Goal: Task Accomplishment & Management: Use online tool/utility

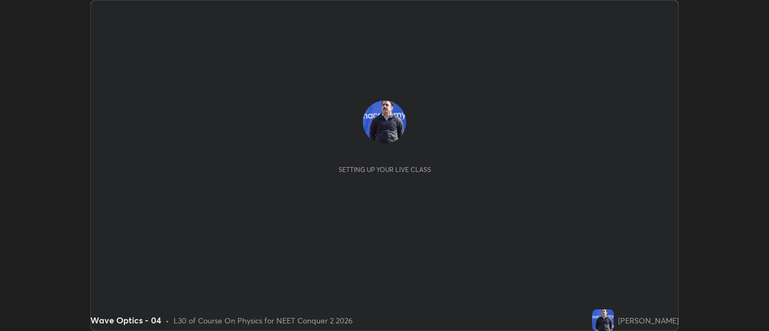
scroll to position [331, 769]
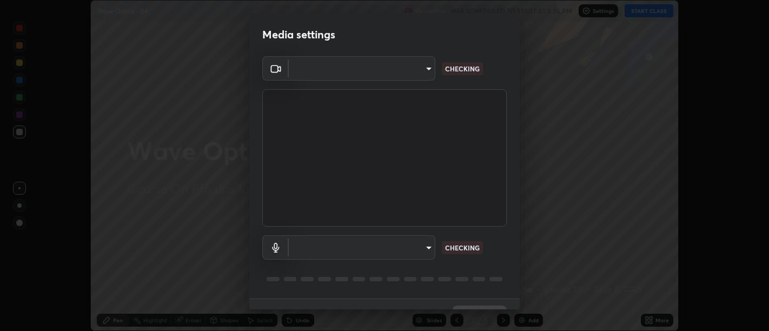
type input "d9b519daceb8a772394af6ea8e45353be5bbf62d8cb1cf3345c472de64055974"
type input "5912877718746b52c0806f9022d40e7bdc2f1b37034d74c7cf9e990fd38ad14d"
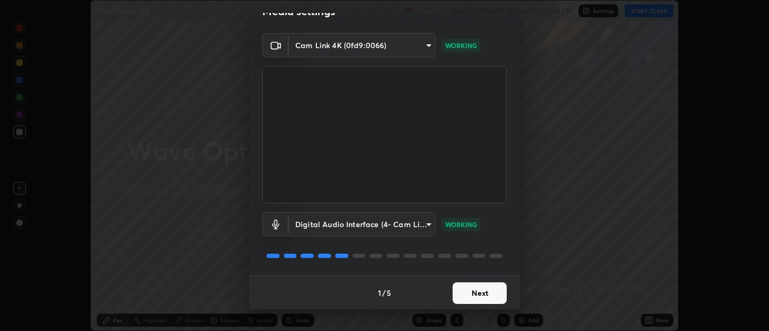
click at [481, 286] on button "Next" at bounding box center [480, 293] width 54 height 22
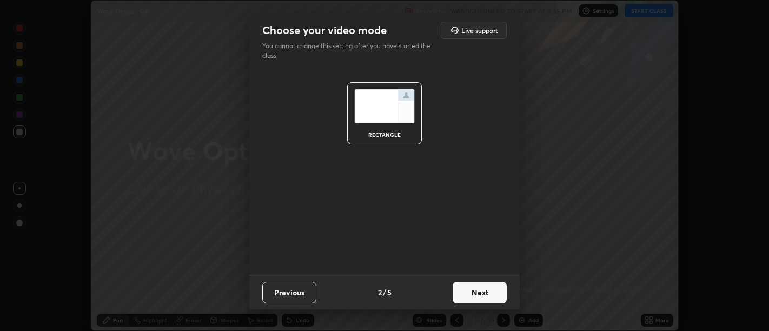
scroll to position [0, 0]
click at [480, 294] on button "Next" at bounding box center [480, 293] width 54 height 22
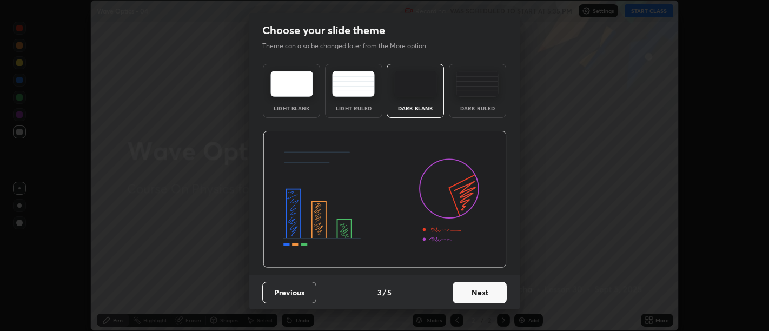
click at [485, 299] on button "Next" at bounding box center [480, 293] width 54 height 22
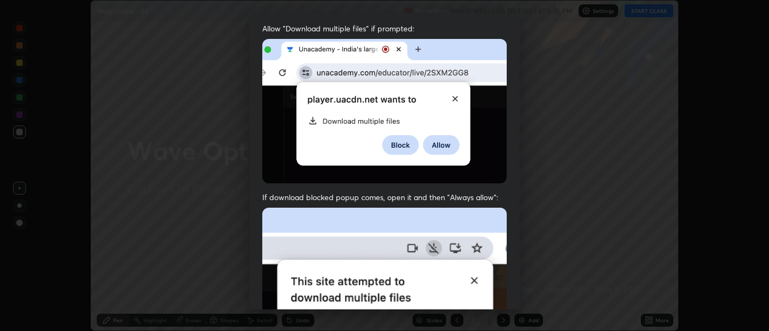
click at [482, 263] on img at bounding box center [384, 326] width 245 height 236
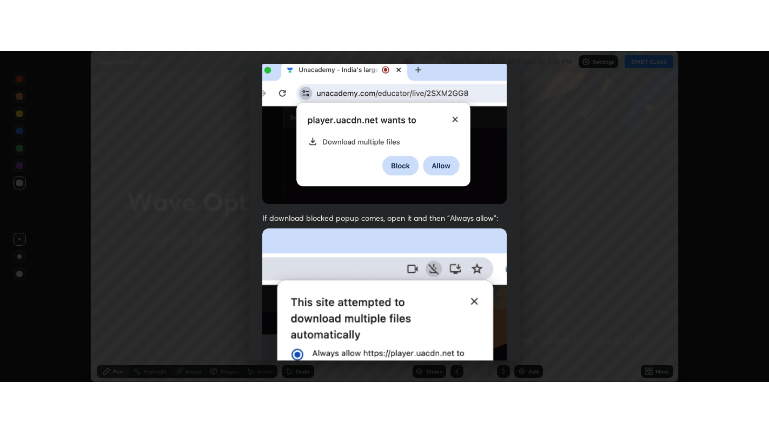
scroll to position [244, 0]
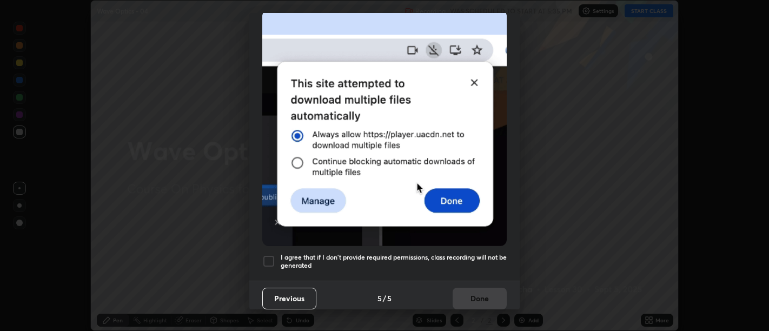
click at [477, 262] on h5 "I agree that if I don't provide required permissions, class recording will not …" at bounding box center [394, 261] width 226 height 17
click at [479, 289] on button "Done" at bounding box center [480, 299] width 54 height 22
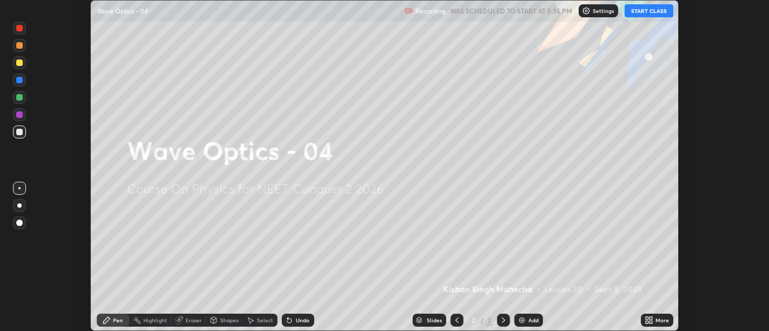
click at [647, 318] on icon at bounding box center [647, 318] width 3 height 3
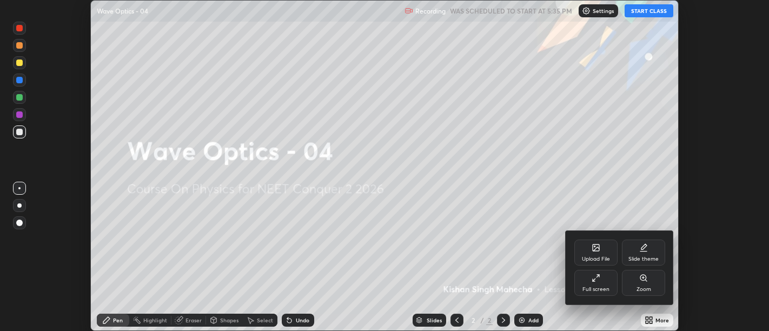
click at [600, 278] on icon at bounding box center [596, 278] width 9 height 9
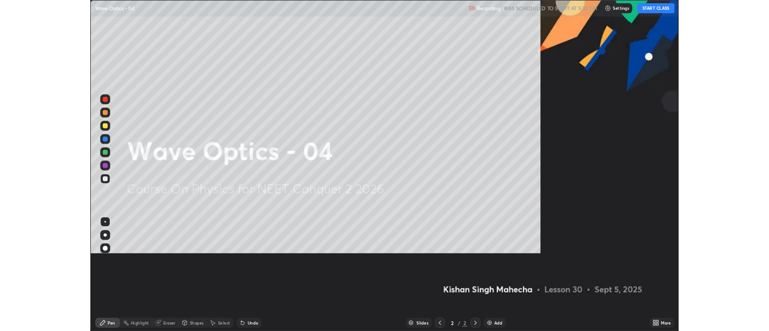
scroll to position [433, 769]
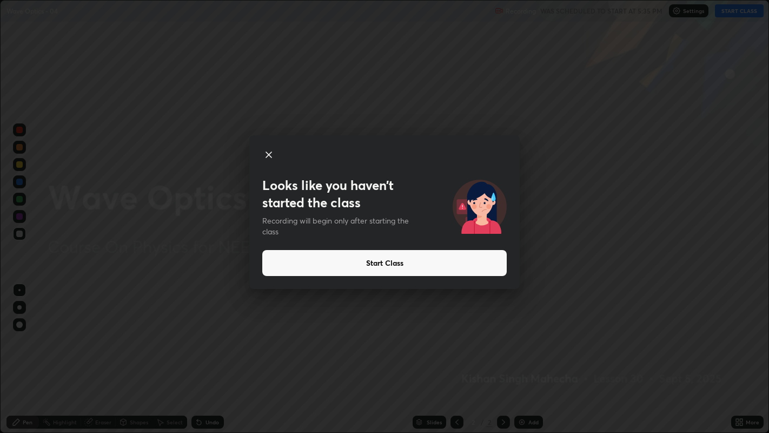
click at [372, 260] on button "Start Class" at bounding box center [384, 263] width 245 height 26
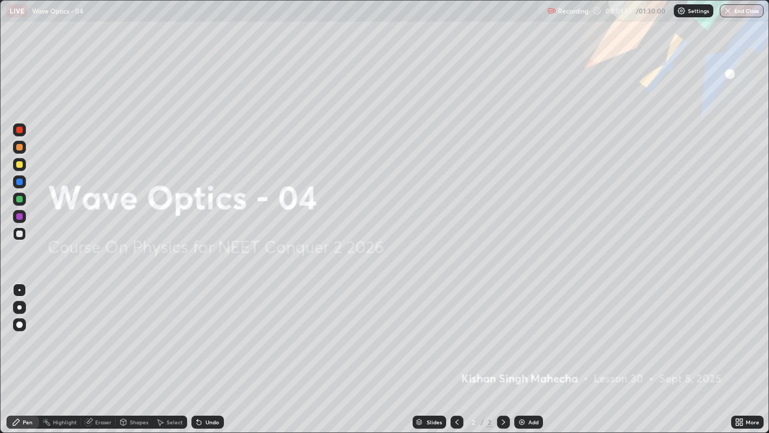
click at [521, 331] on img at bounding box center [522, 422] width 9 height 9
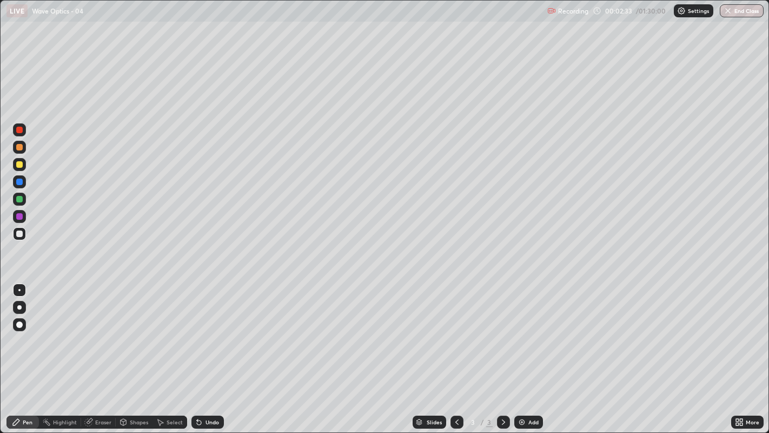
click at [18, 234] on div at bounding box center [19, 233] width 6 height 6
click at [199, 331] on icon at bounding box center [199, 422] width 9 height 9
click at [16, 163] on div at bounding box center [19, 164] width 6 height 6
click at [197, 331] on icon at bounding box center [199, 422] width 4 height 4
click at [204, 331] on div "Undo" at bounding box center [207, 421] width 32 height 13
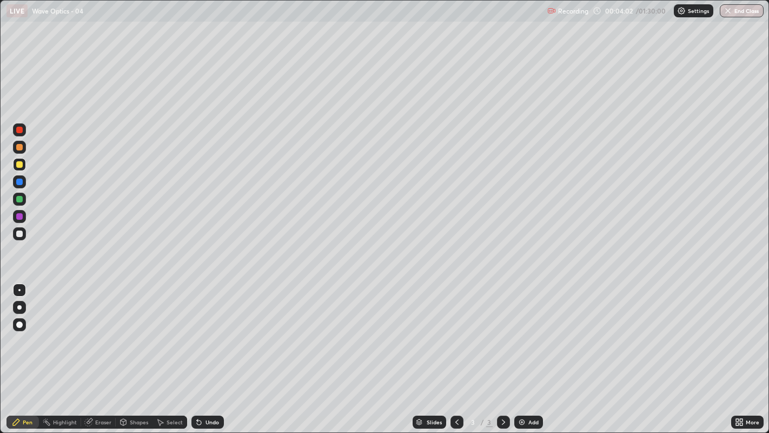
click at [208, 331] on div "Undo" at bounding box center [213, 421] width 14 height 5
click at [203, 331] on div "Undo" at bounding box center [207, 421] width 32 height 13
click at [197, 331] on icon at bounding box center [199, 422] width 4 height 4
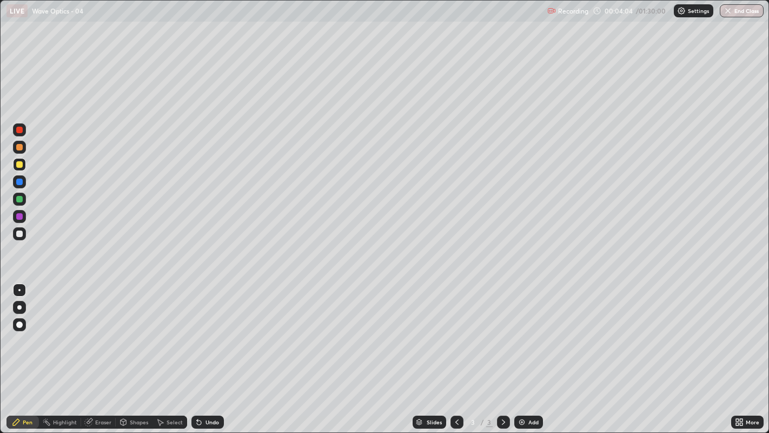
click at [197, 331] on icon at bounding box center [197, 419] width 1 height 1
click at [206, 331] on div "Undo" at bounding box center [207, 421] width 32 height 13
click at [208, 331] on div "Undo" at bounding box center [207, 421] width 32 height 13
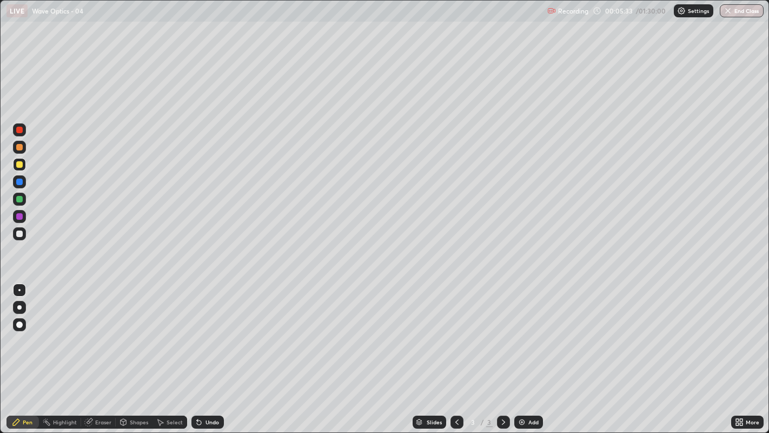
click at [19, 233] on div at bounding box center [19, 233] width 6 height 6
click at [19, 163] on div at bounding box center [19, 164] width 6 height 6
click at [206, 331] on div "Undo" at bounding box center [213, 421] width 14 height 5
click at [208, 331] on div "Undo" at bounding box center [213, 421] width 14 height 5
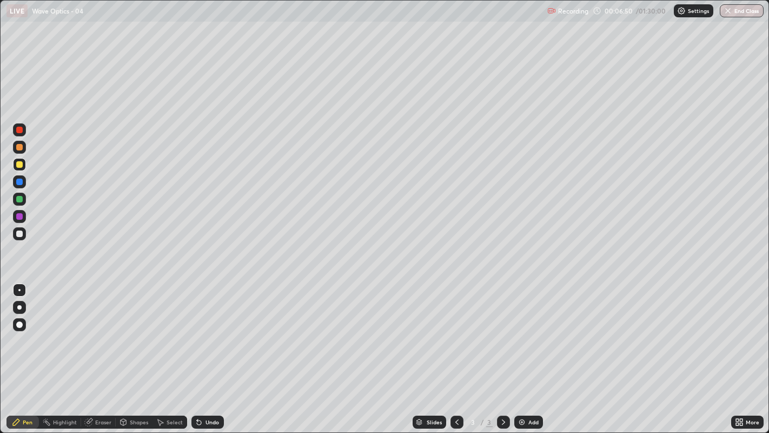
click at [18, 199] on div at bounding box center [19, 199] width 6 height 6
click at [21, 235] on div at bounding box center [19, 233] width 6 height 6
click at [21, 200] on div at bounding box center [19, 199] width 6 height 6
click at [207, 331] on div "Undo" at bounding box center [213, 421] width 14 height 5
click at [206, 331] on div "Undo" at bounding box center [207, 421] width 32 height 13
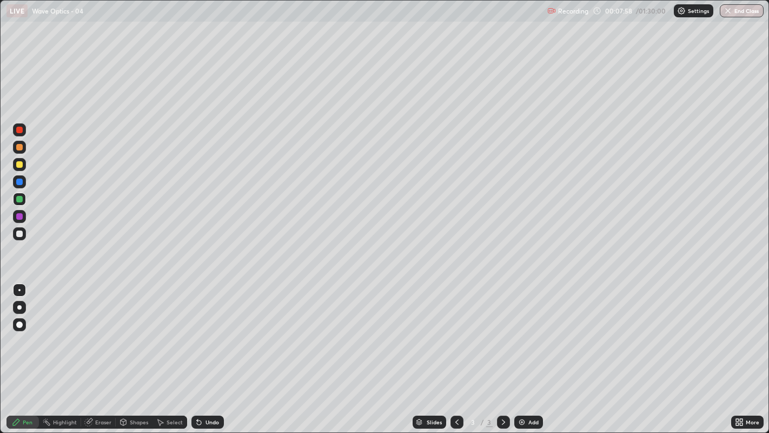
click at [206, 331] on div "Undo" at bounding box center [213, 421] width 14 height 5
click at [198, 331] on icon at bounding box center [199, 422] width 4 height 4
click at [202, 331] on div "Undo" at bounding box center [207, 421] width 32 height 13
click at [197, 331] on icon at bounding box center [197, 419] width 1 height 1
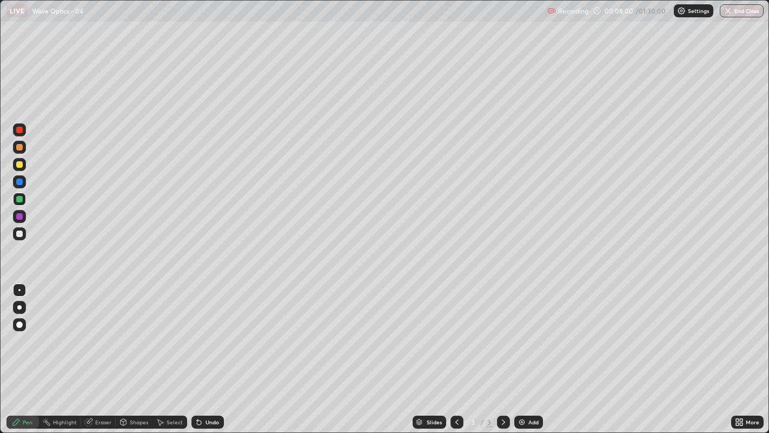
click at [200, 331] on icon at bounding box center [199, 422] width 9 height 9
click at [199, 331] on icon at bounding box center [199, 422] width 4 height 4
click at [197, 331] on icon at bounding box center [199, 422] width 4 height 4
click at [199, 331] on icon at bounding box center [199, 422] width 4 height 4
click at [198, 331] on icon at bounding box center [199, 422] width 4 height 4
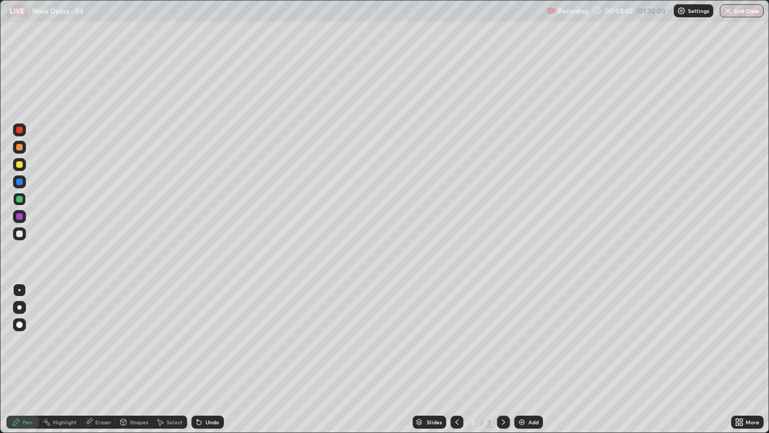
click at [198, 331] on icon at bounding box center [199, 422] width 4 height 4
click at [200, 331] on icon at bounding box center [199, 422] width 9 height 9
click at [197, 331] on icon at bounding box center [199, 422] width 4 height 4
click at [200, 331] on icon at bounding box center [199, 422] width 9 height 9
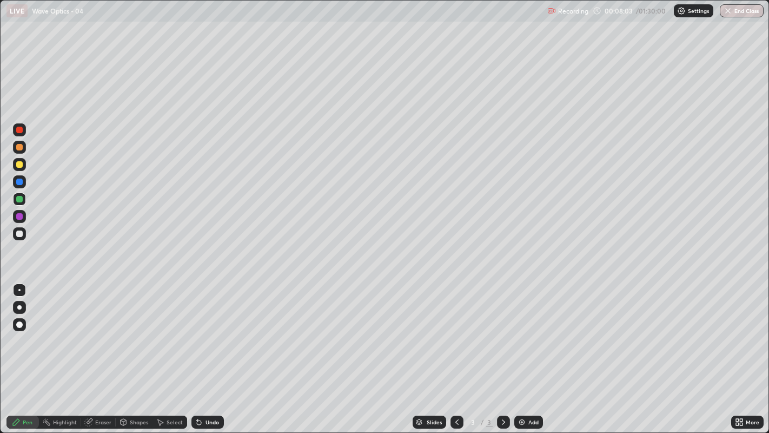
click at [201, 331] on icon at bounding box center [199, 422] width 9 height 9
click at [200, 331] on icon at bounding box center [199, 422] width 9 height 9
click at [204, 331] on div "Undo" at bounding box center [207, 421] width 32 height 13
click at [206, 331] on div "Undo" at bounding box center [213, 421] width 14 height 5
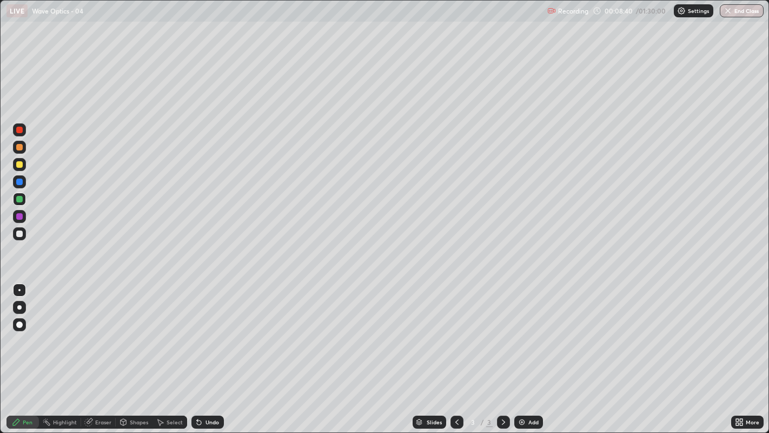
click at [95, 331] on div "Eraser" at bounding box center [103, 421] width 16 height 5
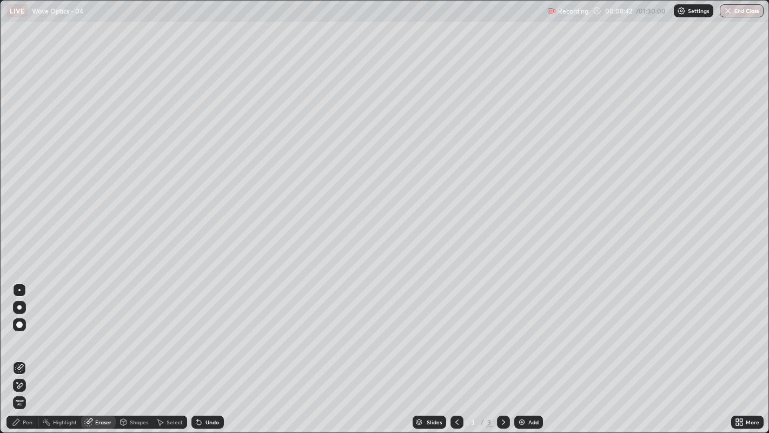
click at [14, 331] on icon at bounding box center [16, 422] width 9 height 9
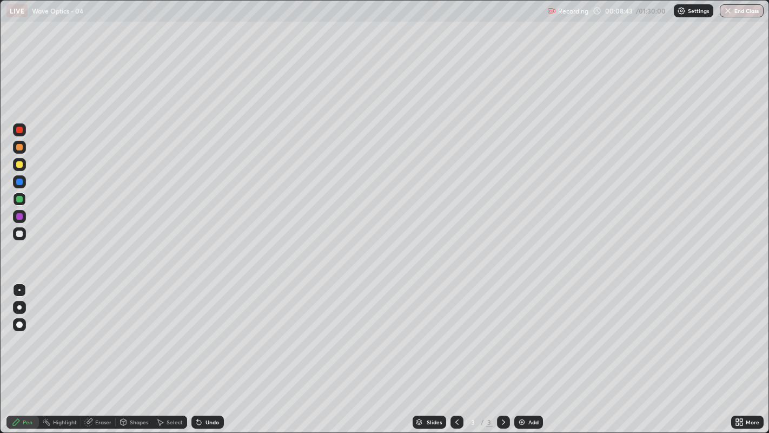
click at [21, 162] on div at bounding box center [19, 164] width 6 height 6
click at [22, 130] on div at bounding box center [19, 130] width 6 height 6
click at [20, 233] on div at bounding box center [19, 233] width 6 height 6
click at [19, 129] on div at bounding box center [19, 130] width 6 height 6
click at [19, 234] on div at bounding box center [19, 233] width 6 height 6
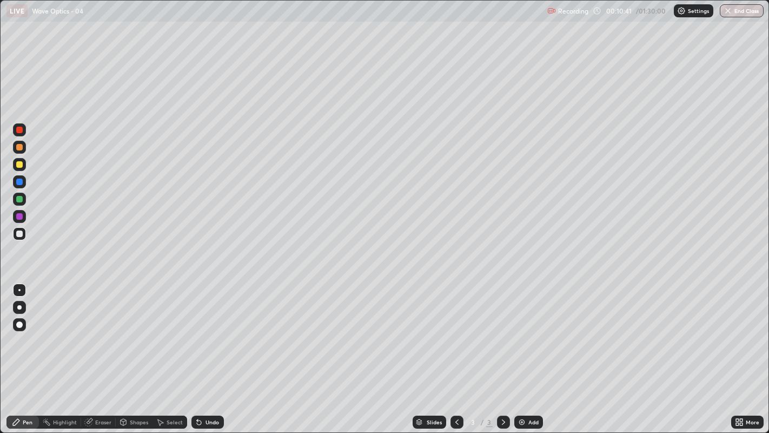
click at [21, 127] on div at bounding box center [19, 130] width 6 height 6
click at [21, 234] on div at bounding box center [19, 233] width 6 height 6
click at [520, 331] on img at bounding box center [522, 422] width 9 height 9
click at [455, 331] on icon at bounding box center [457, 422] width 9 height 9
click at [502, 331] on icon at bounding box center [503, 422] width 9 height 9
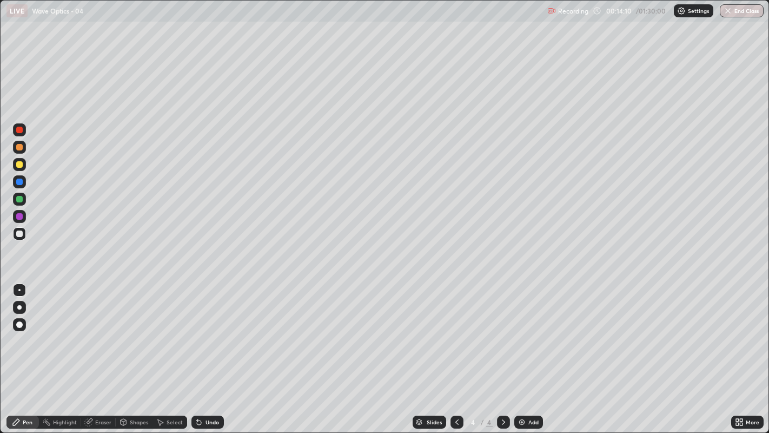
click at [19, 233] on div at bounding box center [19, 233] width 6 height 6
click at [457, 331] on icon at bounding box center [457, 422] width 9 height 9
click at [502, 331] on icon at bounding box center [503, 422] width 9 height 9
click at [457, 331] on icon at bounding box center [457, 422] width 9 height 9
click at [502, 331] on icon at bounding box center [503, 422] width 9 height 9
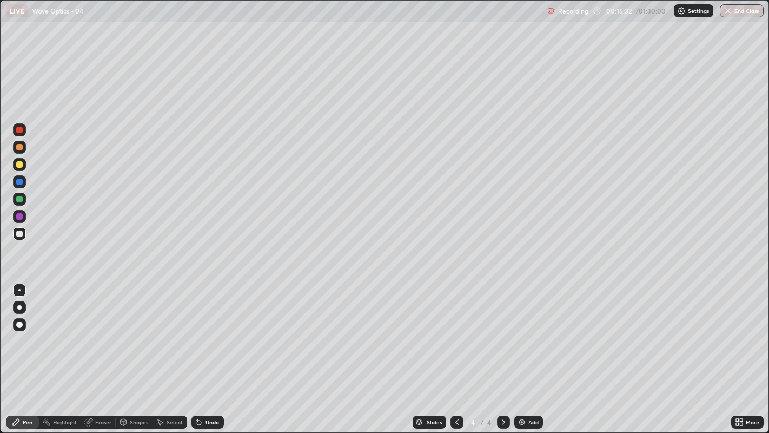
click at [21, 163] on div at bounding box center [19, 164] width 6 height 6
click at [20, 130] on div at bounding box center [19, 130] width 6 height 6
click at [19, 163] on div at bounding box center [19, 164] width 6 height 6
click at [17, 233] on div at bounding box center [19, 233] width 6 height 6
click at [20, 130] on div at bounding box center [19, 130] width 6 height 6
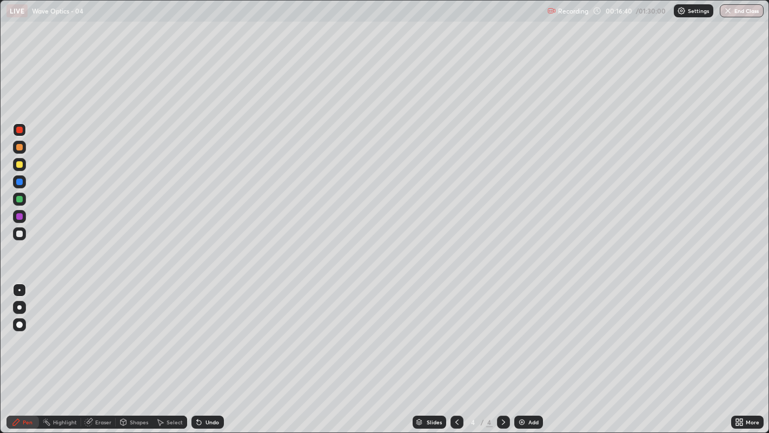
click at [210, 331] on div "Undo" at bounding box center [213, 421] width 14 height 5
click at [19, 233] on div at bounding box center [19, 233] width 6 height 6
click at [455, 331] on icon at bounding box center [457, 422] width 9 height 9
click at [502, 331] on icon at bounding box center [503, 422] width 9 height 9
click at [17, 128] on div at bounding box center [19, 130] width 6 height 6
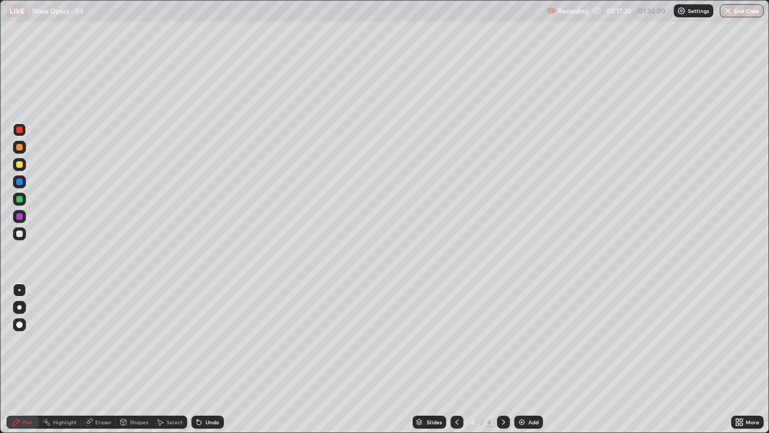
click at [21, 232] on div at bounding box center [19, 233] width 6 height 6
click at [20, 129] on div at bounding box center [19, 130] width 6 height 6
click at [18, 234] on div at bounding box center [19, 233] width 6 height 6
click at [18, 130] on div at bounding box center [19, 130] width 6 height 6
click at [19, 234] on div at bounding box center [19, 233] width 6 height 6
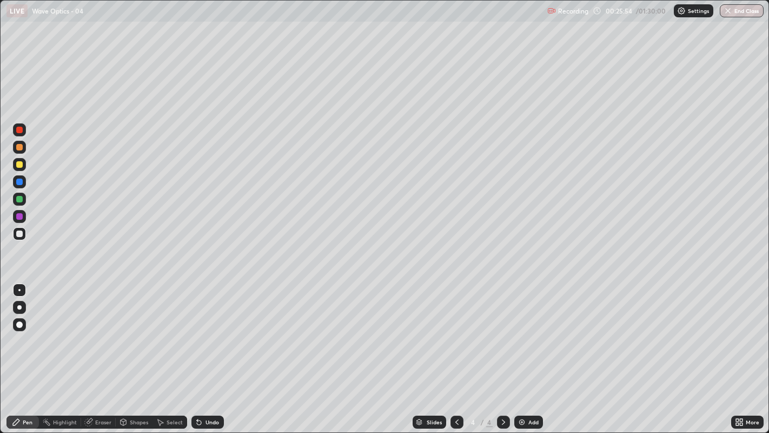
click at [22, 129] on div at bounding box center [19, 130] width 6 height 6
click at [95, 331] on div "Eraser" at bounding box center [103, 421] width 16 height 5
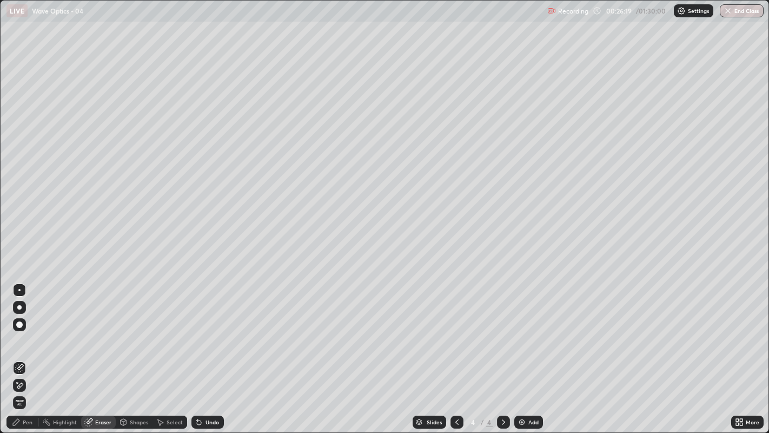
click at [27, 331] on div "Pen" at bounding box center [28, 421] width 10 height 5
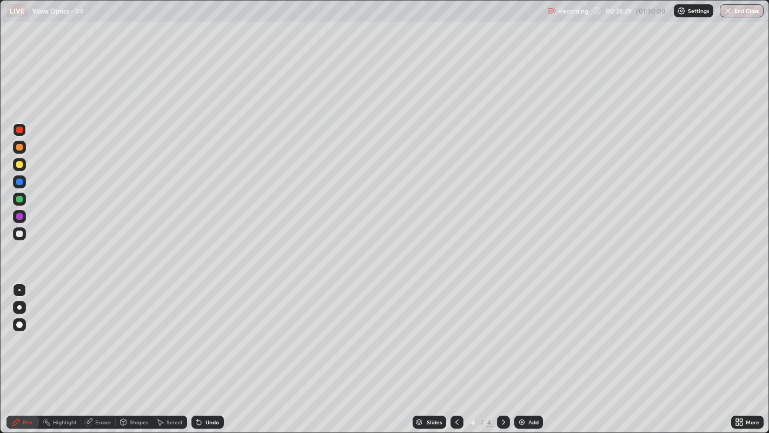
click at [19, 234] on div at bounding box center [19, 233] width 6 height 6
click at [94, 331] on div "Eraser" at bounding box center [98, 421] width 35 height 13
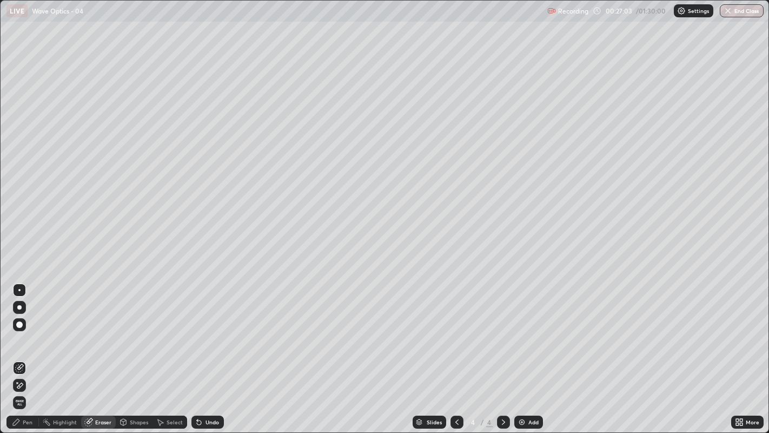
click at [21, 331] on div "Pen" at bounding box center [22, 421] width 32 height 13
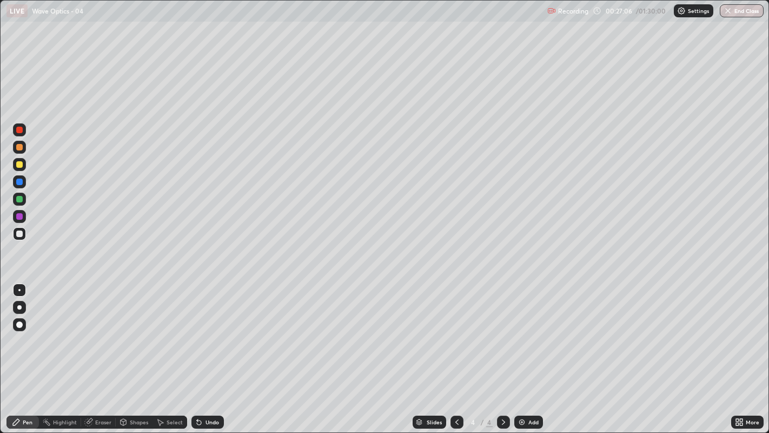
click at [17, 163] on div at bounding box center [19, 164] width 6 height 6
click at [101, 331] on div "Eraser" at bounding box center [103, 421] width 16 height 5
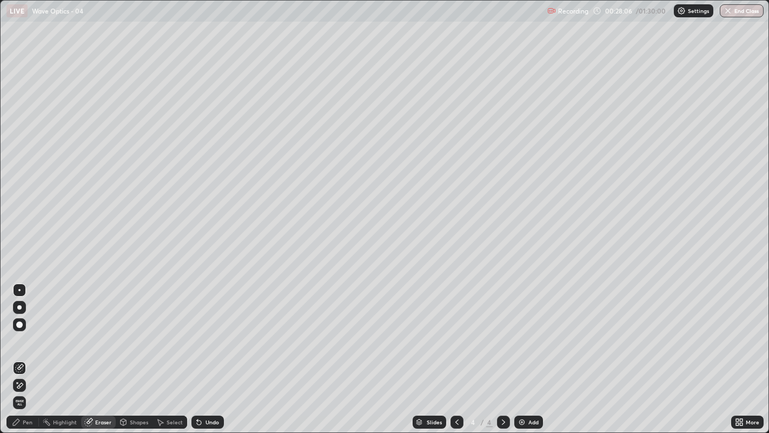
click at [14, 331] on div "Pen" at bounding box center [22, 421] width 32 height 13
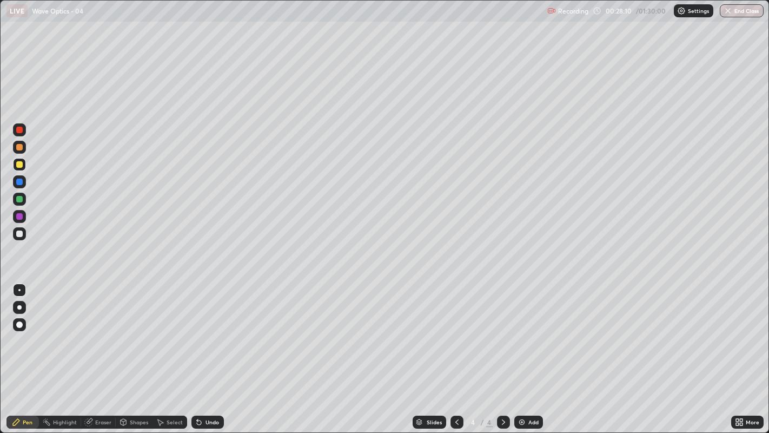
click at [18, 128] on div at bounding box center [19, 130] width 6 height 6
click at [20, 148] on div at bounding box center [19, 147] width 6 height 6
click at [455, 331] on icon at bounding box center [457, 422] width 9 height 9
click at [204, 331] on div "Undo" at bounding box center [207, 421] width 32 height 13
click at [503, 331] on icon at bounding box center [503, 422] width 9 height 9
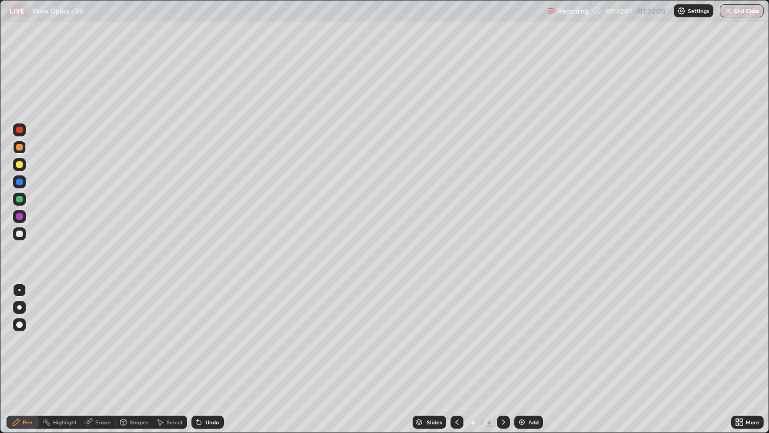
click at [521, 331] on img at bounding box center [522, 422] width 9 height 9
click at [17, 232] on div at bounding box center [19, 233] width 6 height 6
click at [206, 331] on div "Undo" at bounding box center [213, 421] width 14 height 5
click at [200, 331] on icon at bounding box center [199, 422] width 9 height 9
click at [206, 331] on div "Undo" at bounding box center [213, 421] width 14 height 5
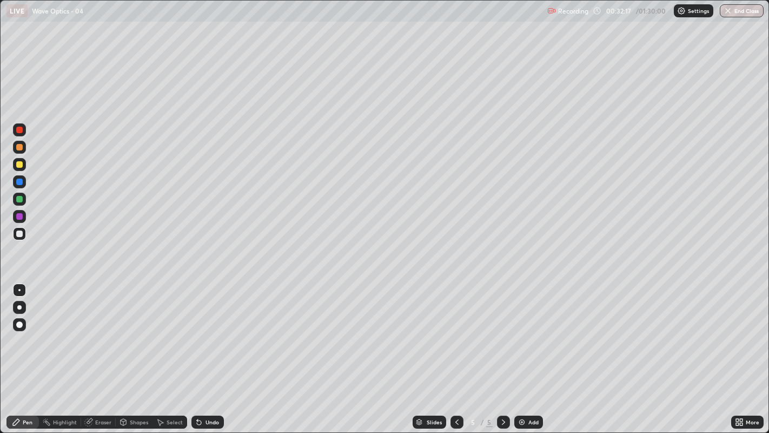
click at [204, 331] on div "Undo" at bounding box center [207, 421] width 32 height 13
click at [206, 331] on div "Undo" at bounding box center [213, 421] width 14 height 5
click at [453, 331] on div at bounding box center [457, 421] width 13 height 13
click at [455, 331] on icon at bounding box center [456, 421] width 3 height 5
click at [502, 331] on icon at bounding box center [503, 422] width 9 height 9
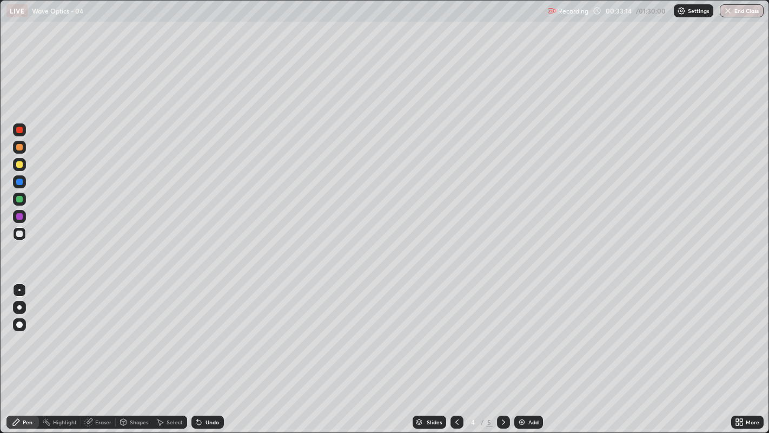
click at [502, 331] on icon at bounding box center [503, 421] width 3 height 5
click at [17, 145] on div at bounding box center [19, 147] width 6 height 6
click at [20, 233] on div at bounding box center [19, 233] width 6 height 6
click at [22, 163] on div at bounding box center [19, 164] width 6 height 6
click at [17, 234] on div at bounding box center [19, 233] width 6 height 6
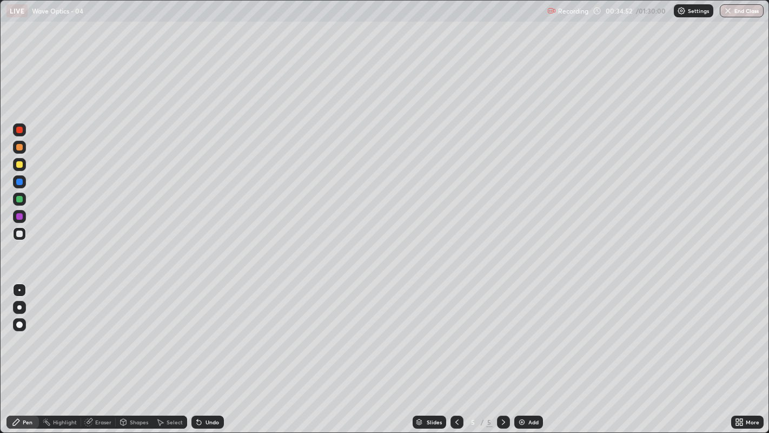
click at [21, 163] on div at bounding box center [19, 164] width 6 height 6
click at [18, 129] on div at bounding box center [19, 130] width 6 height 6
click at [18, 235] on div at bounding box center [19, 233] width 6 height 6
click at [200, 331] on icon at bounding box center [199, 422] width 9 height 9
click at [202, 331] on div "Undo" at bounding box center [207, 421] width 32 height 13
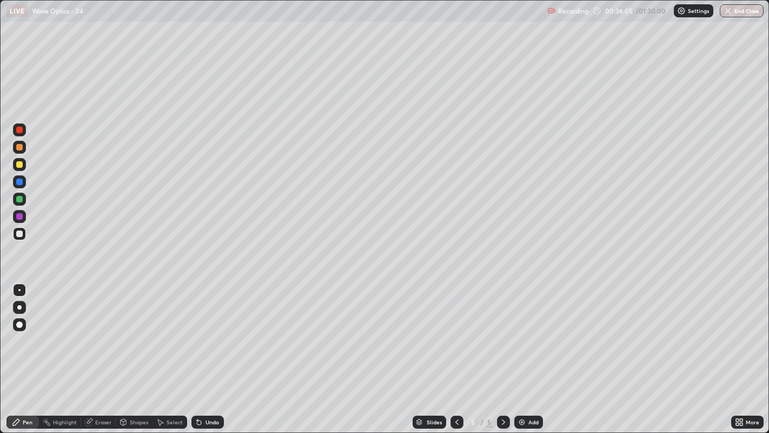
click at [457, 331] on icon at bounding box center [457, 422] width 9 height 9
click at [503, 331] on icon at bounding box center [503, 422] width 9 height 9
click at [206, 331] on div "Undo" at bounding box center [213, 421] width 14 height 5
click at [21, 147] on div at bounding box center [19, 147] width 6 height 6
click at [199, 331] on icon at bounding box center [199, 422] width 4 height 4
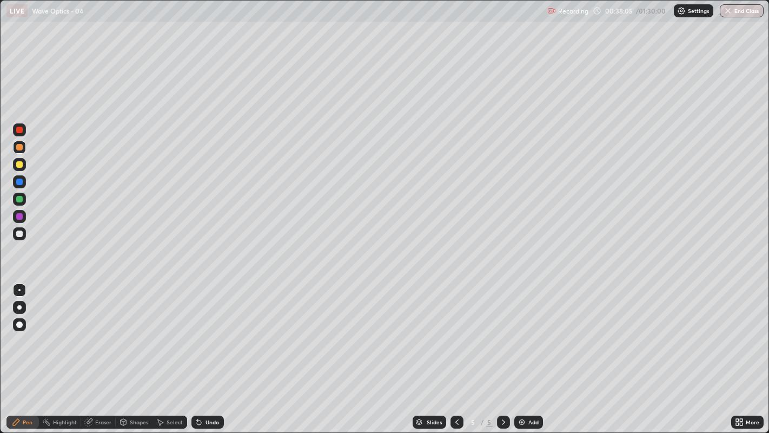
click at [208, 331] on div "Undo" at bounding box center [213, 421] width 14 height 5
click at [204, 331] on div "Undo" at bounding box center [207, 421] width 32 height 13
click at [207, 331] on div "Undo" at bounding box center [207, 421] width 32 height 13
click at [455, 331] on icon at bounding box center [457, 422] width 9 height 9
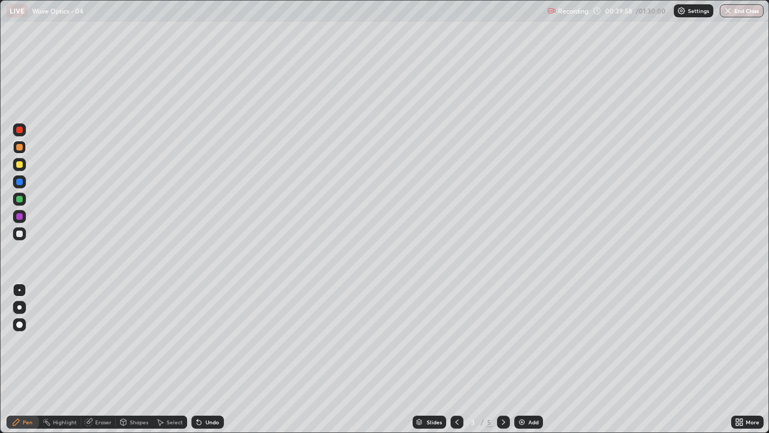
click at [501, 331] on icon at bounding box center [503, 422] width 9 height 9
click at [502, 331] on icon at bounding box center [503, 422] width 9 height 9
click at [457, 331] on icon at bounding box center [456, 421] width 3 height 5
click at [455, 331] on icon at bounding box center [457, 422] width 9 height 9
click at [503, 331] on icon at bounding box center [503, 421] width 3 height 5
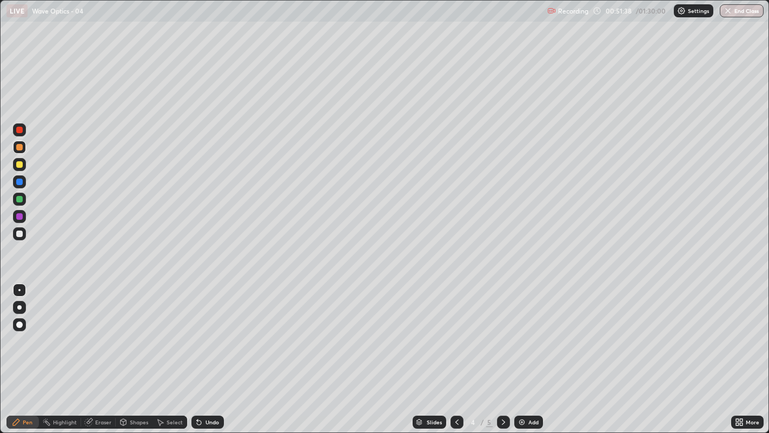
click at [503, 331] on icon at bounding box center [503, 422] width 9 height 9
click at [17, 161] on div at bounding box center [19, 164] width 13 height 13
click at [523, 331] on img at bounding box center [522, 422] width 9 height 9
click at [19, 233] on div at bounding box center [19, 233] width 6 height 6
click at [203, 331] on div "Undo" at bounding box center [207, 421] width 32 height 13
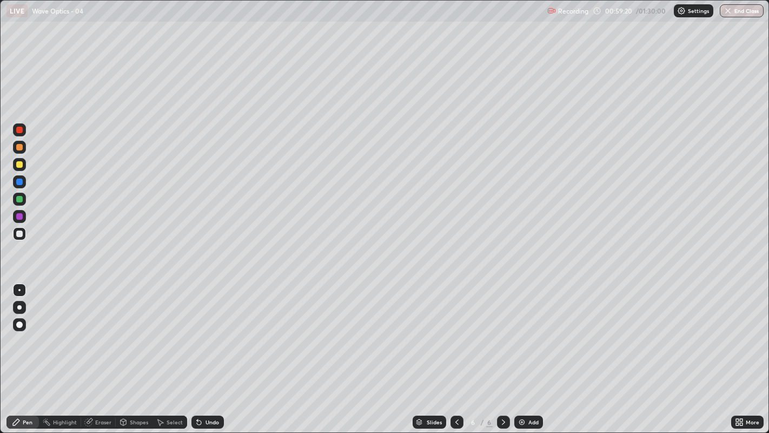
click at [19, 129] on div at bounding box center [19, 130] width 6 height 6
click at [202, 331] on div "Undo" at bounding box center [207, 421] width 32 height 13
click at [204, 331] on div "Undo" at bounding box center [207, 421] width 32 height 13
click at [197, 331] on icon at bounding box center [197, 419] width 1 height 1
click at [202, 331] on div "Undo" at bounding box center [207, 421] width 32 height 13
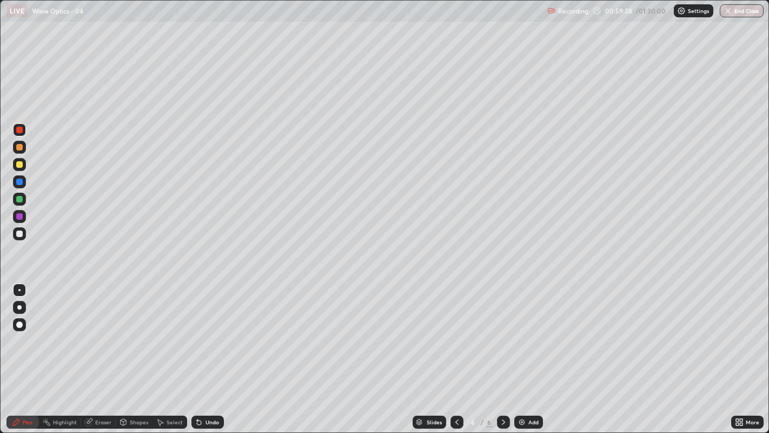
click at [206, 331] on div "Undo" at bounding box center [213, 421] width 14 height 5
click at [19, 163] on div at bounding box center [19, 164] width 6 height 6
click at [209, 331] on div "Undo" at bounding box center [213, 421] width 14 height 5
click at [210, 331] on div "Undo" at bounding box center [213, 421] width 14 height 5
click at [207, 331] on div "Undo" at bounding box center [207, 421] width 32 height 13
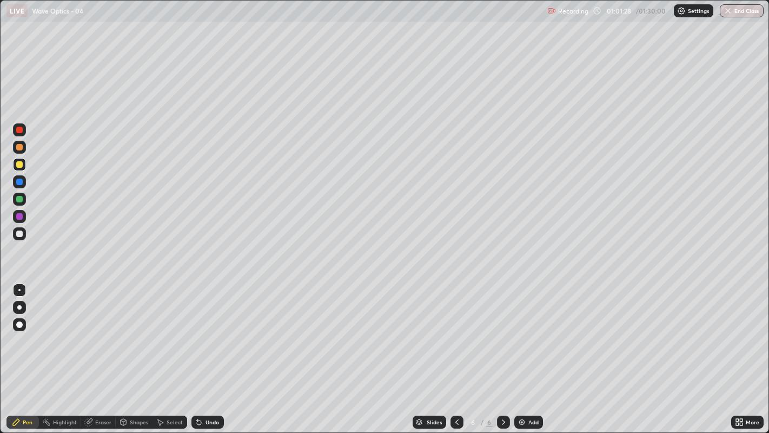
click at [18, 130] on div at bounding box center [19, 130] width 6 height 6
click at [157, 331] on icon at bounding box center [160, 422] width 9 height 9
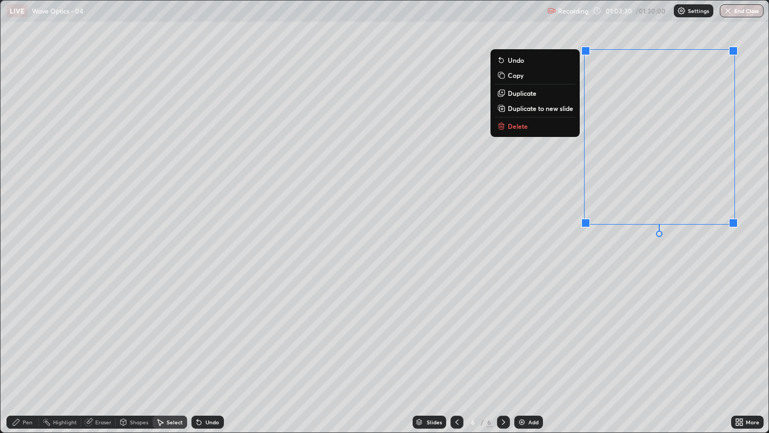
click at [512, 130] on button "Delete" at bounding box center [535, 126] width 81 height 13
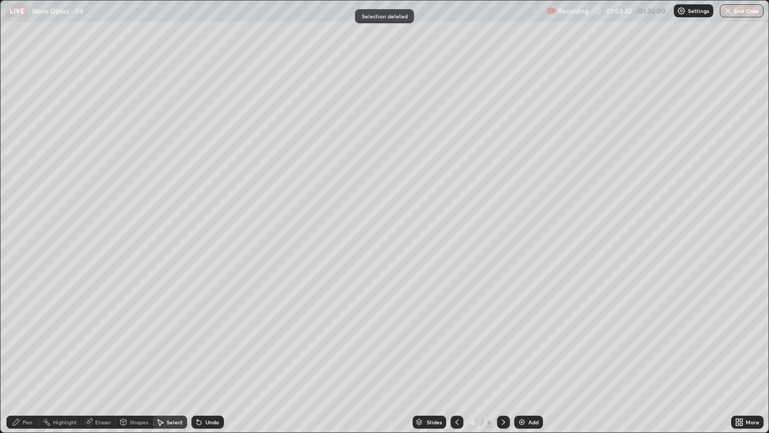
click at [14, 331] on icon at bounding box center [16, 422] width 9 height 9
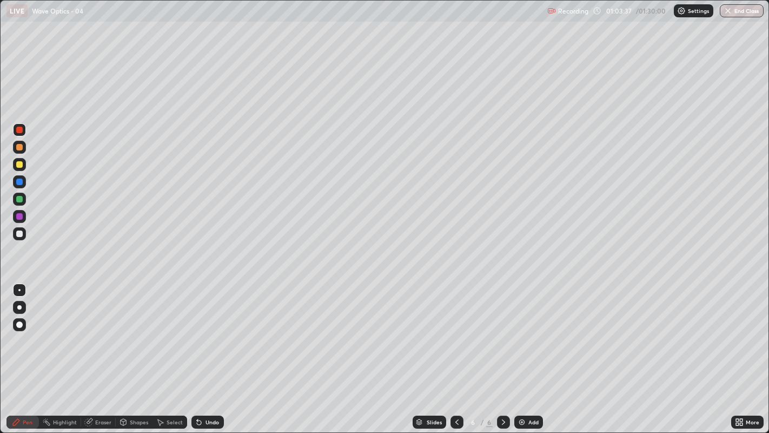
click at [22, 235] on div at bounding box center [19, 233] width 6 height 6
click at [18, 163] on div at bounding box center [19, 164] width 6 height 6
click at [103, 331] on div "Eraser" at bounding box center [103, 421] width 16 height 5
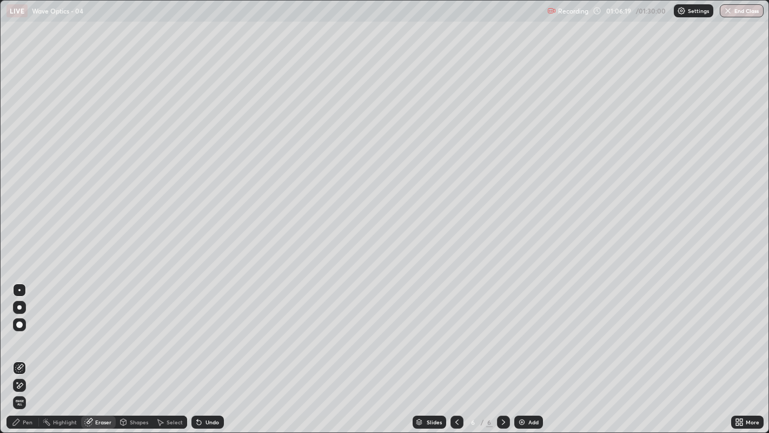
click at [21, 331] on div "Pen" at bounding box center [22, 421] width 32 height 13
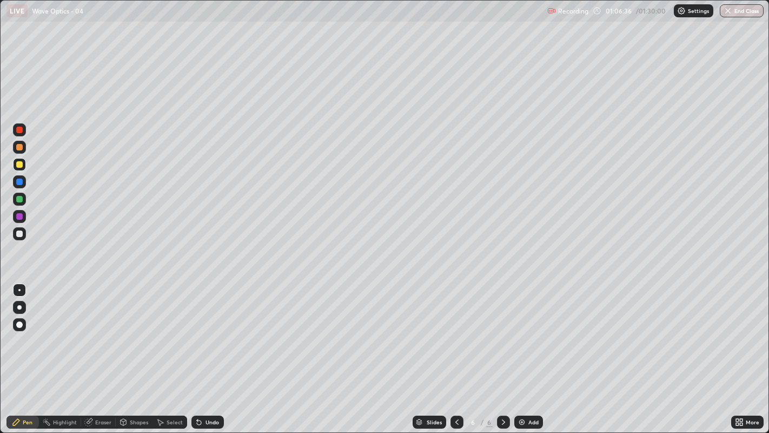
click at [204, 331] on div "Undo" at bounding box center [207, 421] width 32 height 13
click at [208, 331] on div "Undo" at bounding box center [207, 421] width 32 height 13
click at [213, 331] on div "Undo" at bounding box center [213, 421] width 14 height 5
click at [216, 331] on div "Undo" at bounding box center [207, 421] width 32 height 13
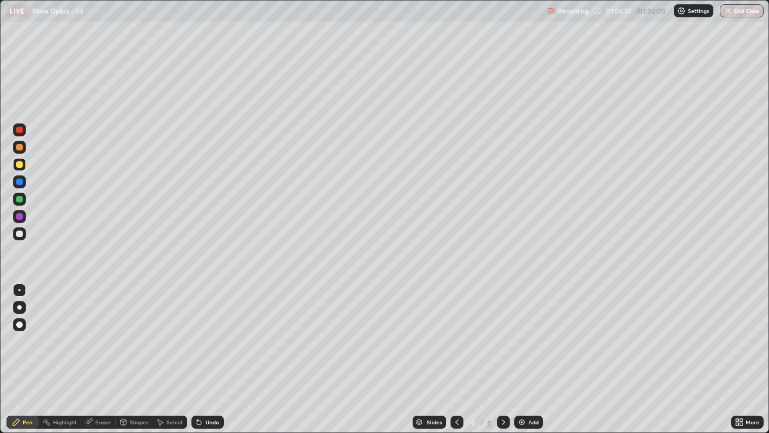
click at [215, 331] on div "Undo" at bounding box center [207, 421] width 32 height 13
click at [215, 331] on div "Undo" at bounding box center [213, 421] width 14 height 5
click at [216, 331] on div "Undo" at bounding box center [213, 421] width 14 height 5
click at [215, 331] on div "Undo" at bounding box center [213, 421] width 14 height 5
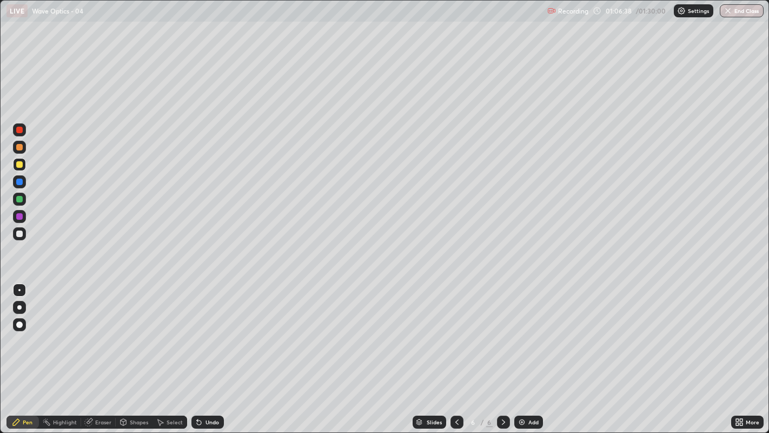
click at [213, 331] on div "Undo" at bounding box center [213, 421] width 14 height 5
click at [202, 331] on div "Undo" at bounding box center [207, 421] width 32 height 13
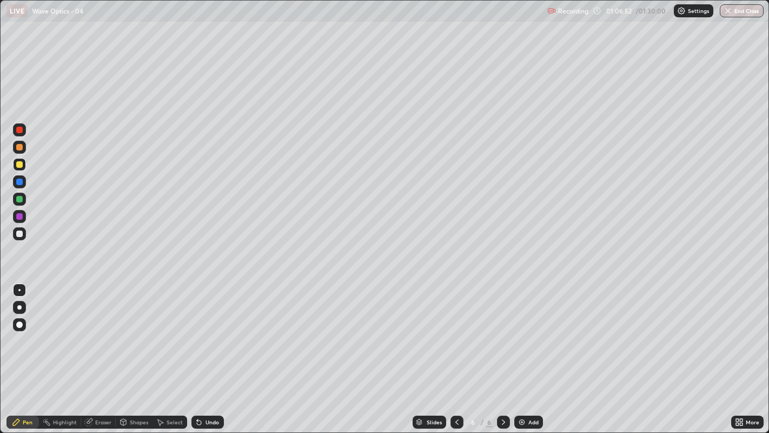
click at [23, 128] on div at bounding box center [19, 129] width 13 height 13
click at [19, 147] on div at bounding box center [19, 147] width 6 height 6
click at [19, 199] on div at bounding box center [19, 199] width 6 height 6
click at [204, 331] on div "Undo" at bounding box center [207, 421] width 32 height 13
click at [520, 331] on img at bounding box center [522, 422] width 9 height 9
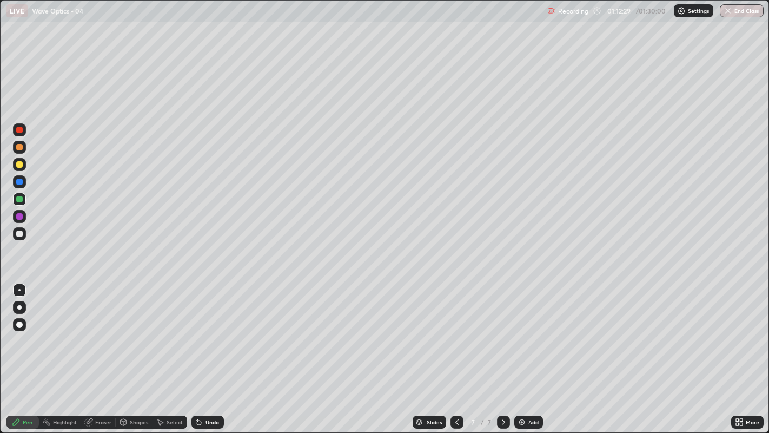
click at [17, 236] on div at bounding box center [19, 233] width 6 height 6
click at [455, 331] on icon at bounding box center [456, 421] width 3 height 5
click at [455, 331] on icon at bounding box center [457, 422] width 9 height 9
click at [502, 331] on icon at bounding box center [503, 421] width 3 height 5
click at [461, 331] on div at bounding box center [457, 421] width 13 height 13
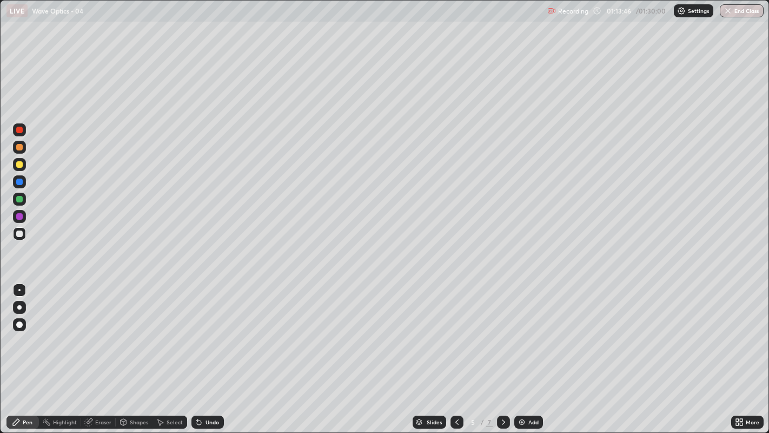
click at [502, 331] on icon at bounding box center [503, 422] width 9 height 9
click at [206, 331] on div "Undo" at bounding box center [213, 421] width 14 height 5
click at [207, 331] on div "Undo" at bounding box center [207, 421] width 32 height 13
click at [206, 331] on div "Undo" at bounding box center [213, 421] width 14 height 5
click at [502, 331] on icon at bounding box center [503, 422] width 9 height 9
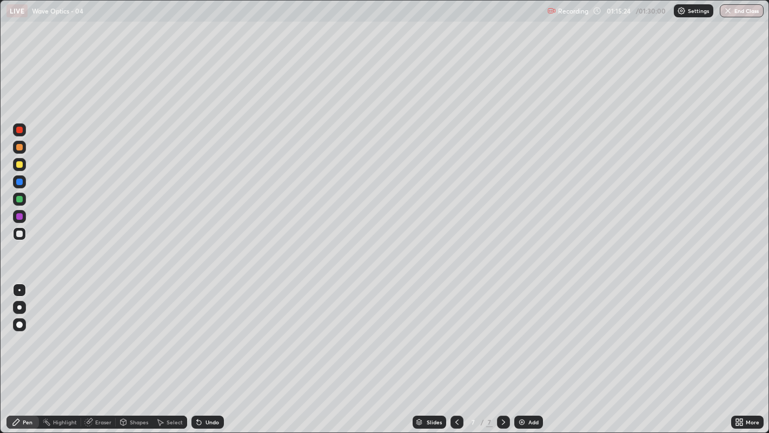
click at [455, 331] on icon at bounding box center [456, 421] width 3 height 5
click at [501, 331] on icon at bounding box center [503, 422] width 9 height 9
click at [208, 331] on div "Undo" at bounding box center [213, 421] width 14 height 5
click at [213, 331] on div "Undo" at bounding box center [213, 421] width 14 height 5
click at [19, 234] on div at bounding box center [19, 233] width 6 height 6
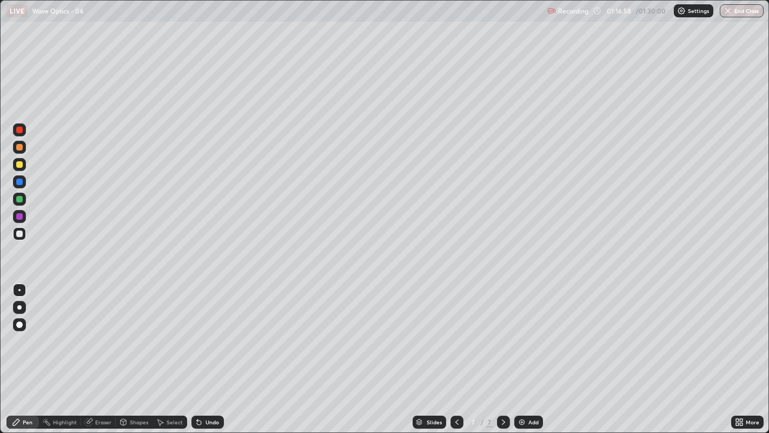
click at [16, 127] on div at bounding box center [19, 129] width 13 height 13
click at [19, 230] on div at bounding box center [19, 233] width 6 height 6
click at [22, 129] on div at bounding box center [19, 130] width 6 height 6
click at [17, 217] on div at bounding box center [19, 216] width 6 height 6
click at [202, 331] on div "Undo" at bounding box center [207, 421] width 32 height 13
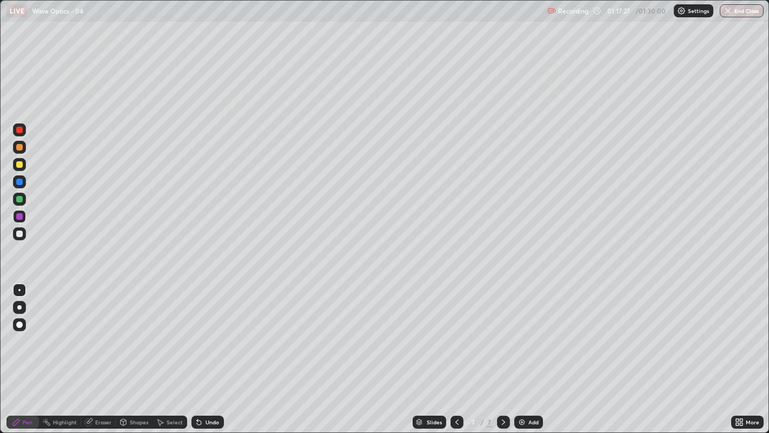
click at [201, 331] on icon at bounding box center [199, 422] width 9 height 9
click at [206, 331] on div "Undo" at bounding box center [213, 421] width 14 height 5
click at [208, 331] on div "Undo" at bounding box center [213, 421] width 14 height 5
click at [210, 331] on div "Undo" at bounding box center [213, 421] width 14 height 5
click at [210, 331] on div "Undo" at bounding box center [207, 421] width 32 height 13
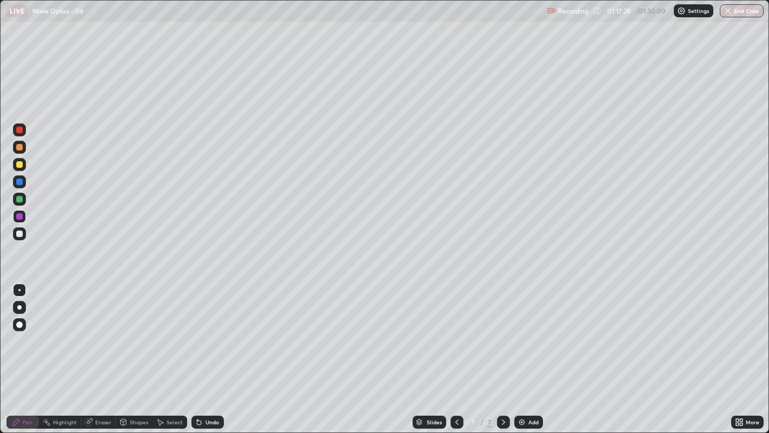
click at [209, 331] on div "Undo" at bounding box center [207, 421] width 32 height 13
click at [208, 331] on div "Undo" at bounding box center [207, 421] width 32 height 13
click at [206, 331] on div "Undo" at bounding box center [207, 421] width 32 height 13
click at [208, 331] on div "Undo" at bounding box center [207, 421] width 32 height 13
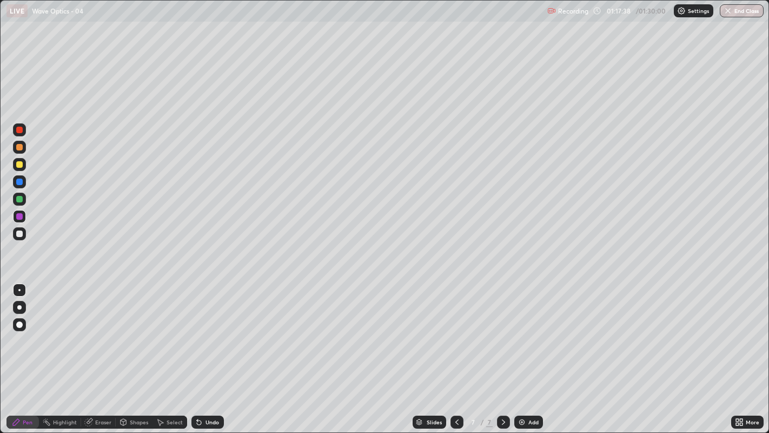
click at [520, 331] on img at bounding box center [522, 422] width 9 height 9
click at [455, 331] on icon at bounding box center [457, 422] width 9 height 9
click at [21, 230] on div at bounding box center [19, 233] width 6 height 6
click at [18, 167] on div at bounding box center [19, 164] width 6 height 6
click at [206, 331] on div "Undo" at bounding box center [213, 421] width 14 height 5
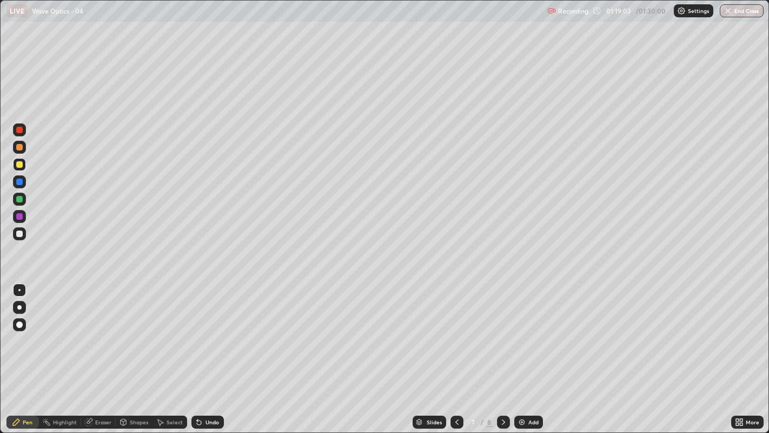
click at [197, 331] on icon at bounding box center [199, 422] width 4 height 4
click at [505, 331] on icon at bounding box center [503, 422] width 9 height 9
click at [460, 331] on icon at bounding box center [457, 422] width 9 height 9
click at [206, 331] on div "Undo" at bounding box center [213, 421] width 14 height 5
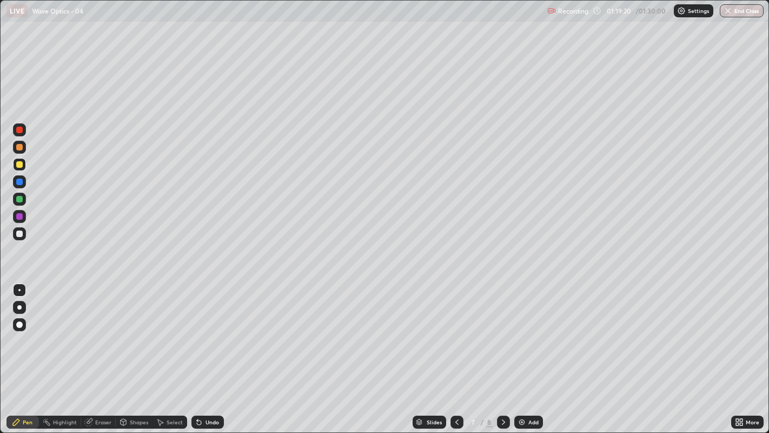
click at [210, 331] on div "Undo" at bounding box center [207, 421] width 32 height 13
click at [211, 331] on div "Undo" at bounding box center [213, 421] width 14 height 5
click at [202, 331] on div "Undo" at bounding box center [207, 421] width 32 height 13
click at [502, 331] on icon at bounding box center [503, 422] width 9 height 9
click at [17, 235] on div at bounding box center [19, 233] width 6 height 6
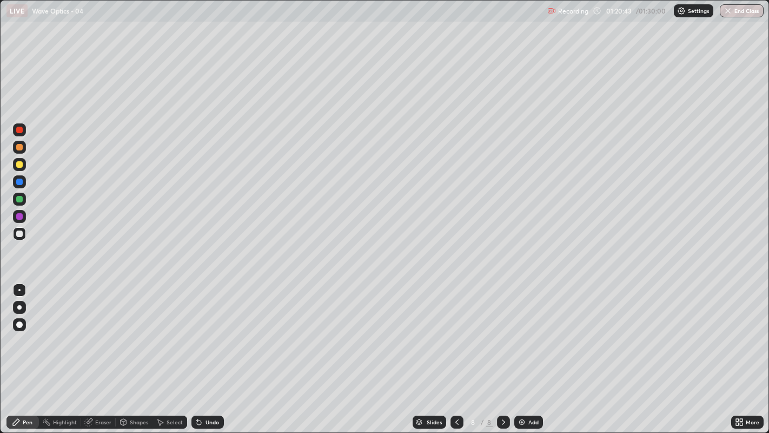
click at [455, 331] on icon at bounding box center [457, 422] width 9 height 9
click at [507, 331] on div at bounding box center [503, 421] width 13 height 13
click at [501, 331] on icon at bounding box center [503, 422] width 9 height 9
click at [100, 331] on div "Eraser" at bounding box center [103, 421] width 16 height 5
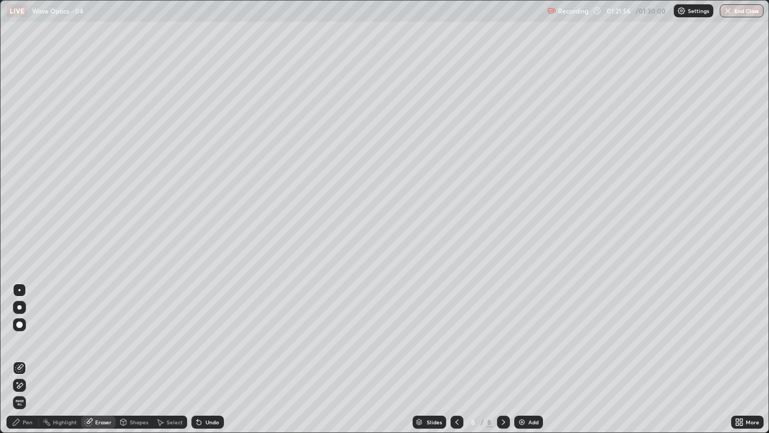
click at [21, 331] on div "Pen" at bounding box center [22, 421] width 32 height 13
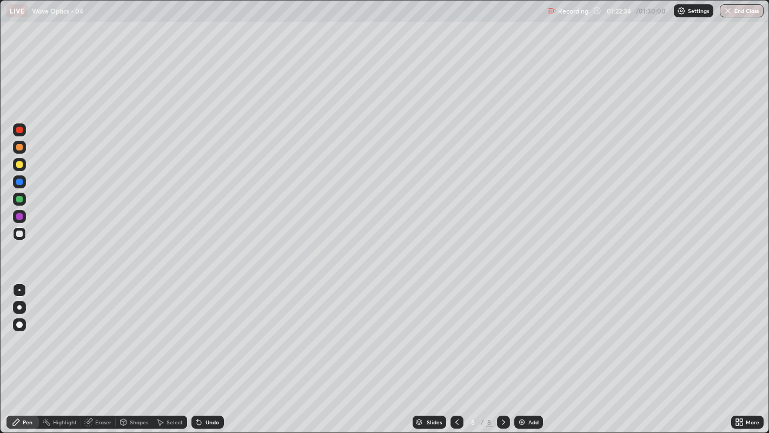
click at [94, 331] on div "Eraser" at bounding box center [98, 421] width 35 height 13
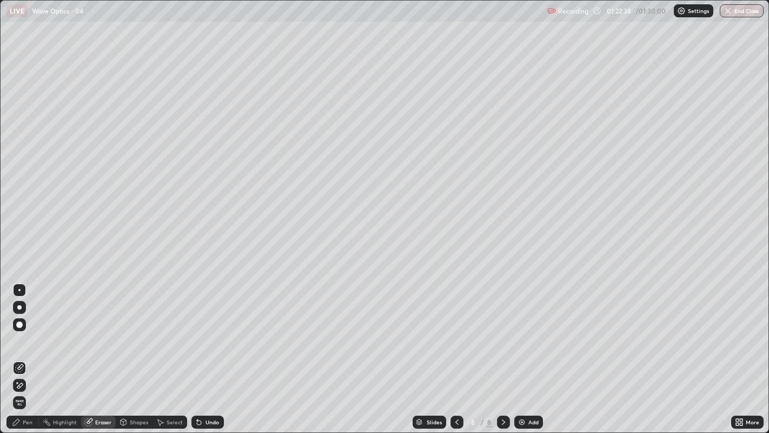
click at [21, 331] on div "Pen" at bounding box center [22, 421] width 32 height 13
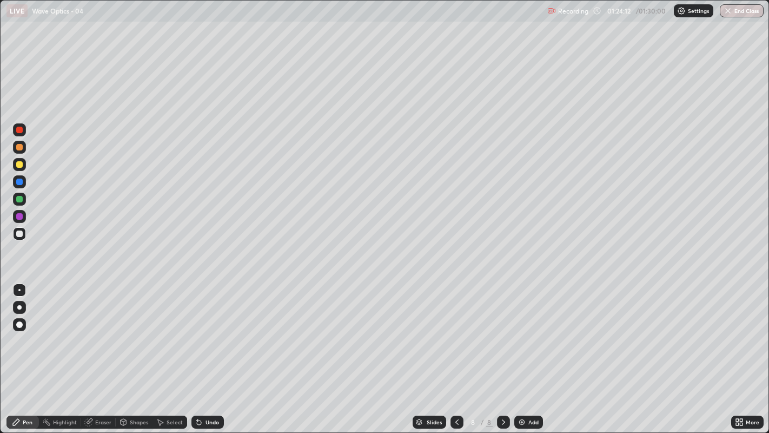
click at [206, 331] on div "Undo" at bounding box center [207, 421] width 32 height 13
click at [206, 331] on div "Undo" at bounding box center [213, 421] width 14 height 5
click at [209, 331] on div "Undo" at bounding box center [213, 421] width 14 height 5
click at [208, 331] on div "Undo" at bounding box center [213, 421] width 14 height 5
click at [209, 331] on div "Undo" at bounding box center [207, 421] width 32 height 13
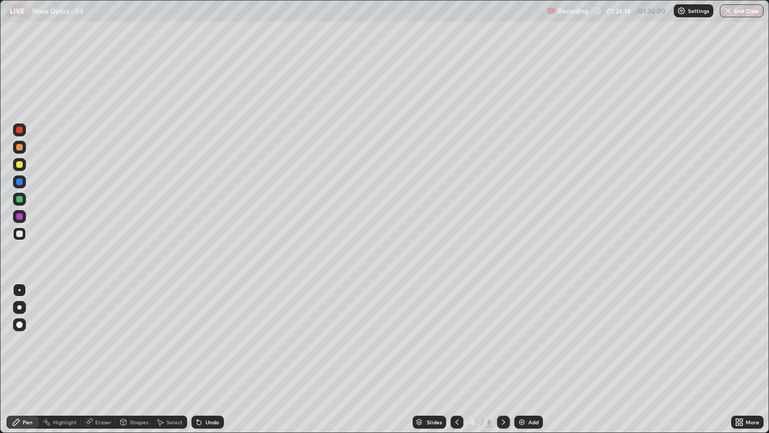
click at [208, 331] on div "Undo" at bounding box center [207, 421] width 32 height 13
click at [210, 331] on div "Undo" at bounding box center [213, 421] width 14 height 5
click at [209, 331] on div "Undo" at bounding box center [213, 421] width 14 height 5
click at [455, 331] on icon at bounding box center [457, 422] width 9 height 9
click at [503, 331] on icon at bounding box center [503, 421] width 3 height 5
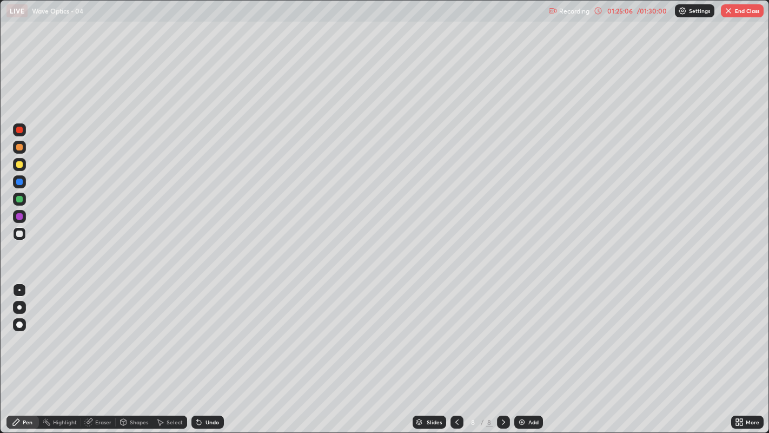
click at [204, 331] on div "Undo" at bounding box center [207, 421] width 32 height 13
click at [202, 331] on div "Undo" at bounding box center [207, 421] width 32 height 13
click at [457, 331] on icon at bounding box center [457, 422] width 9 height 9
click at [455, 331] on icon at bounding box center [457, 422] width 9 height 9
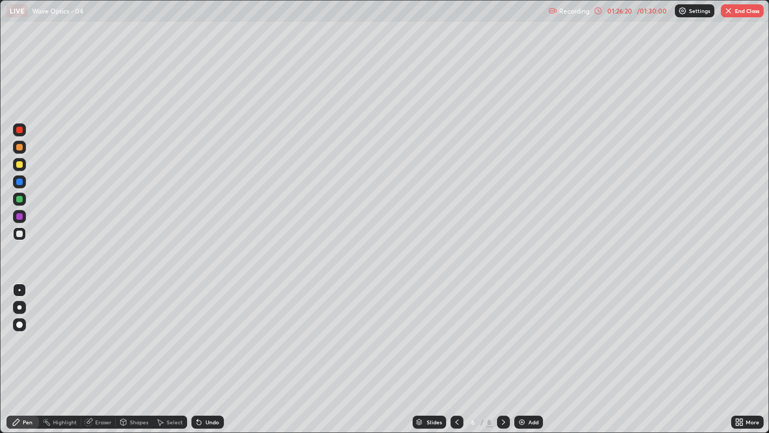
click at [455, 331] on icon at bounding box center [457, 422] width 9 height 9
click at [502, 331] on icon at bounding box center [503, 422] width 9 height 9
click at [170, 331] on div "Select" at bounding box center [175, 421] width 16 height 5
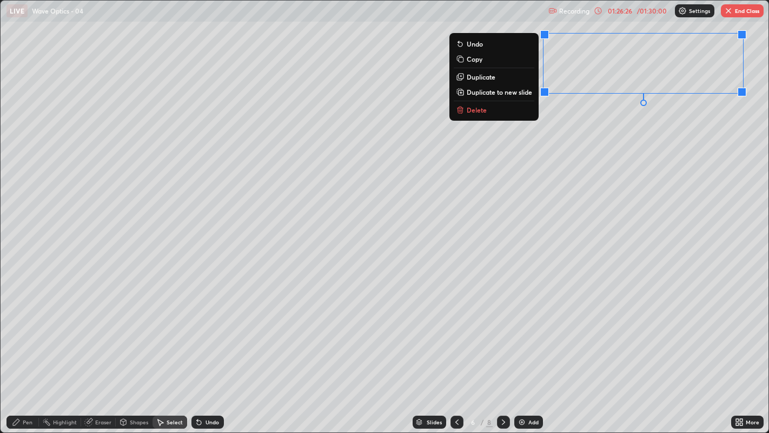
click at [477, 109] on p "Delete" at bounding box center [477, 109] width 20 height 9
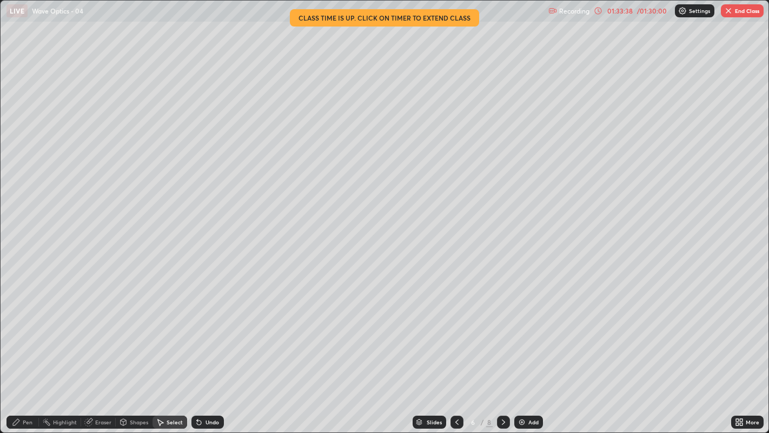
click at [502, 331] on icon at bounding box center [503, 422] width 9 height 9
click at [745, 11] on button "End Class" at bounding box center [742, 10] width 43 height 13
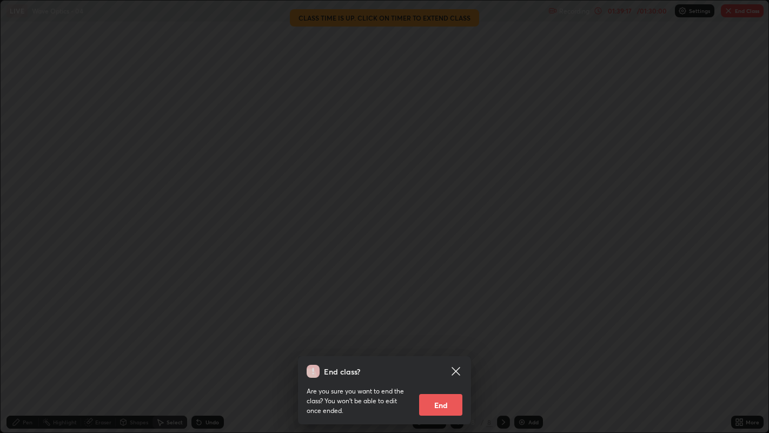
click at [447, 331] on button "End" at bounding box center [440, 405] width 43 height 22
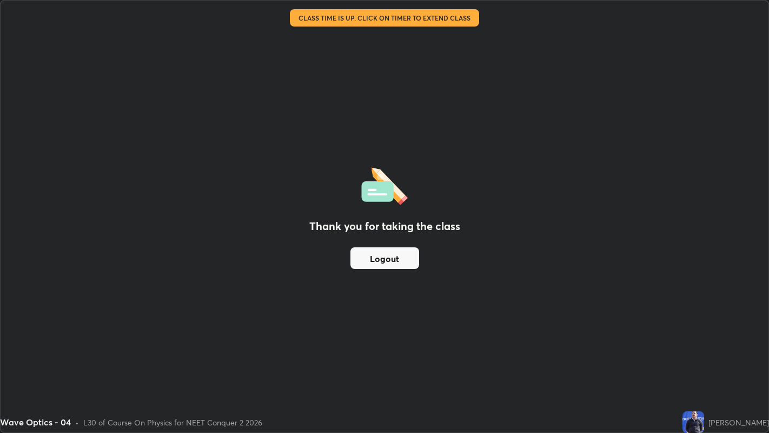
click at [359, 190] on div "Thank you for taking the class Logout" at bounding box center [385, 217] width 768 height 432
click at [379, 230] on h2 "Thank you for taking the class" at bounding box center [384, 226] width 151 height 16
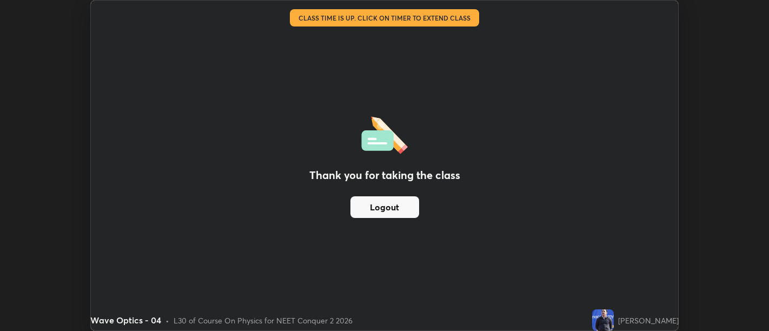
scroll to position [53764, 53326]
